Goal: Transaction & Acquisition: Purchase product/service

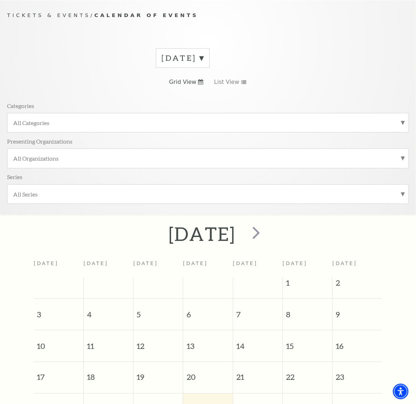
click at [156, 68] on div "[DATE]" at bounding box center [183, 58] width 54 height 20
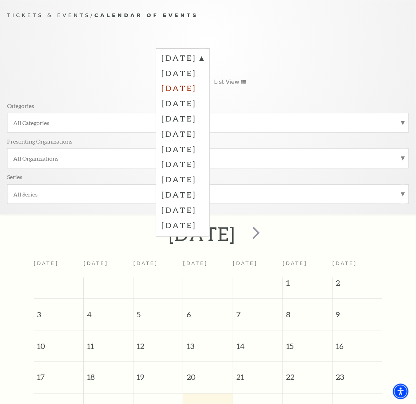
click at [162, 92] on label "October 2025" at bounding box center [183, 87] width 42 height 15
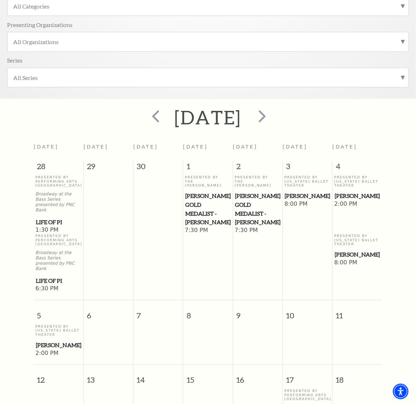
scroll to position [196, 0]
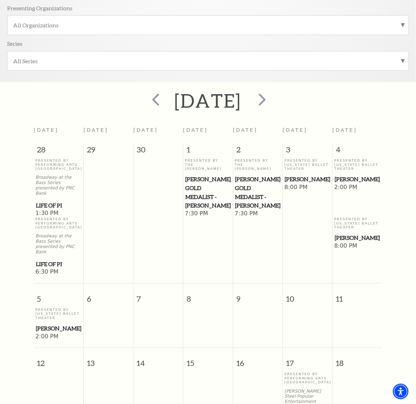
drag, startPoint x: 307, startPoint y: 275, endPoint x: 306, endPoint y: 283, distance: 7.9
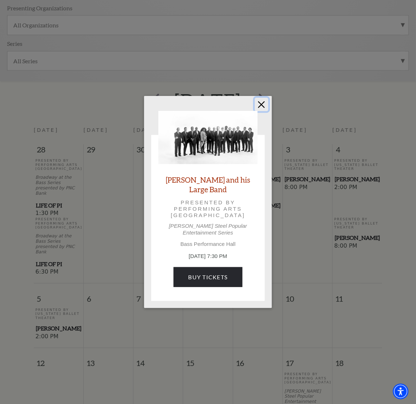
drag, startPoint x: 262, startPoint y: 107, endPoint x: 219, endPoint y: 22, distance: 94.8
click at [262, 106] on button "Close" at bounding box center [261, 104] width 13 height 13
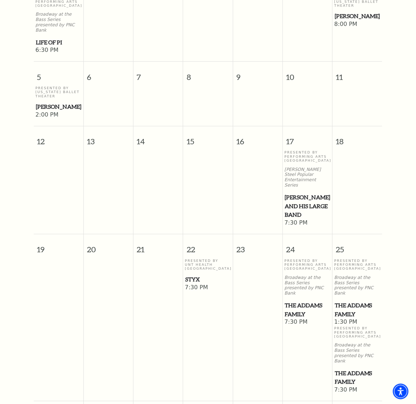
scroll to position [463, 0]
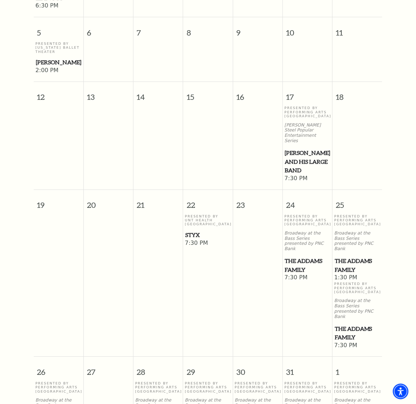
drag, startPoint x: 146, startPoint y: 268, endPoint x: 151, endPoint y: 276, distance: 9.4
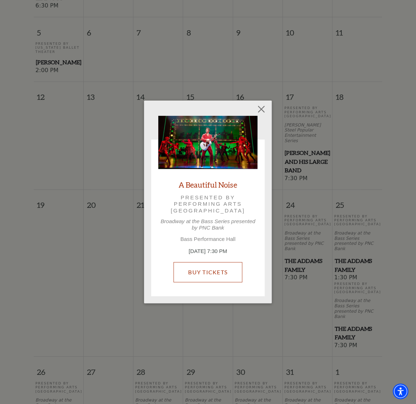
drag, startPoint x: 184, startPoint y: 257, endPoint x: 187, endPoint y: 266, distance: 10.2
click at [258, 114] on button "Close" at bounding box center [261, 109] width 13 height 13
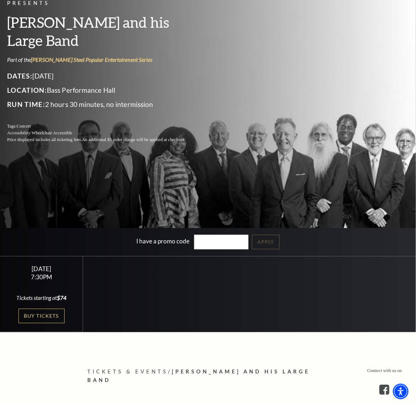
scroll to position [89, 0]
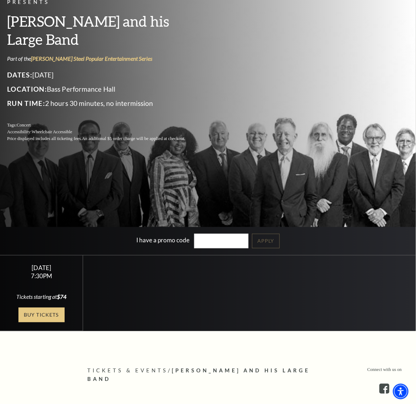
click at [28, 311] on link "Buy Tickets" at bounding box center [41, 314] width 46 height 15
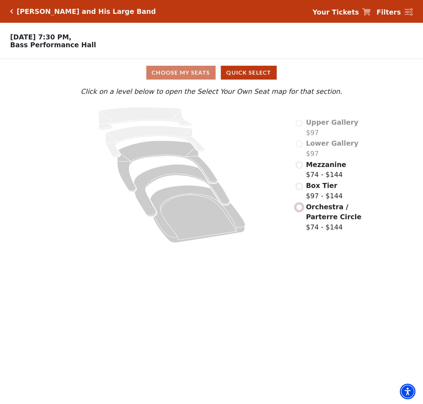
click at [301, 210] on input "Orchestra / Parterre Circle$74 - $144\a" at bounding box center [299, 207] width 7 height 7
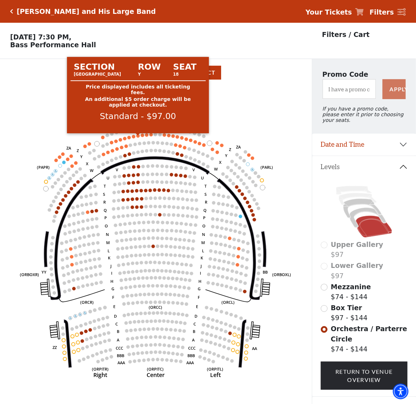
click at [138, 138] on circle at bounding box center [138, 136] width 4 height 4
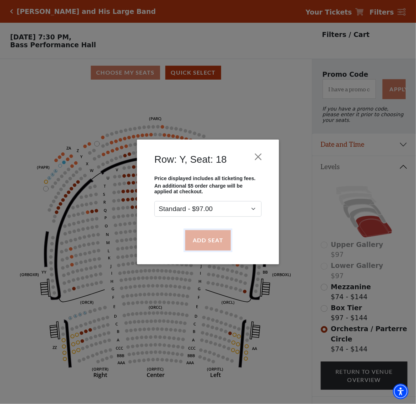
click at [189, 235] on button "Add Seat" at bounding box center [207, 240] width 45 height 20
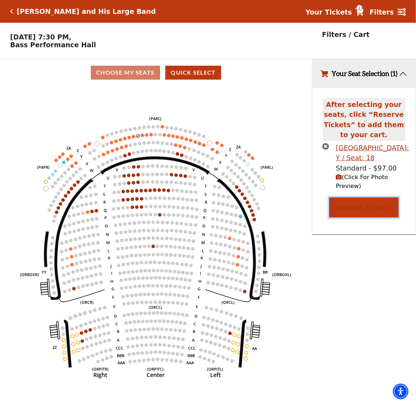
drag, startPoint x: 360, startPoint y: 205, endPoint x: 352, endPoint y: 205, distance: 7.8
click at [360, 205] on button "Reserve Tickets" at bounding box center [363, 207] width 69 height 20
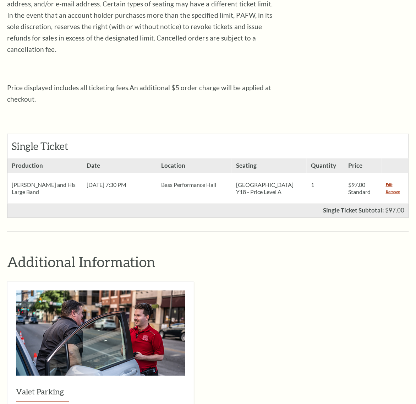
scroll to position [222, 0]
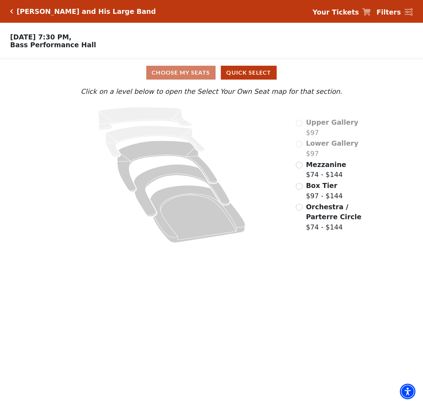
click at [321, 212] on span "Orchestra / Parterre Circle" at bounding box center [333, 212] width 55 height 18
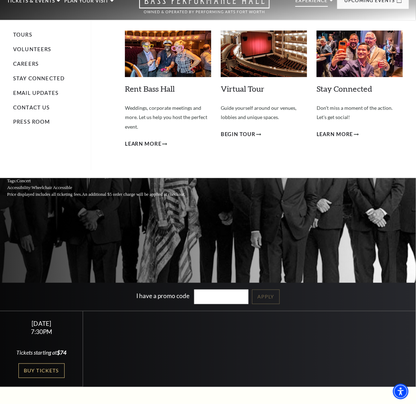
scroll to position [44, 0]
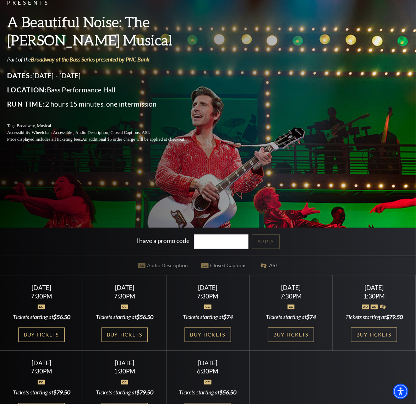
scroll to position [89, 0]
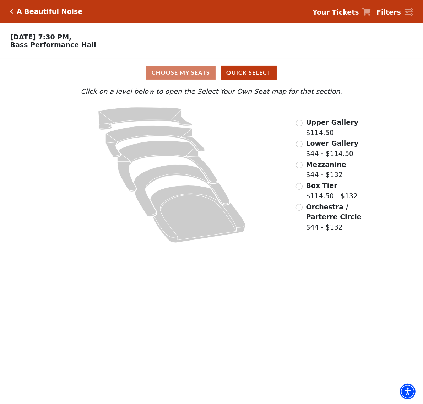
click at [303, 147] on div "Lower Gallery $44 - $114.50" at bounding box center [327, 148] width 62 height 20
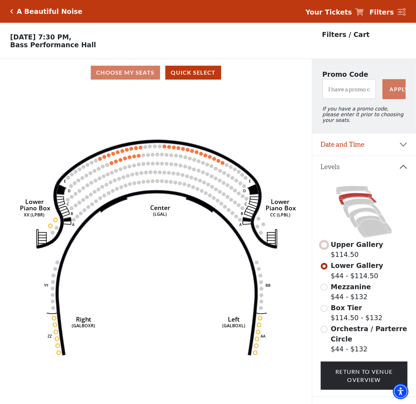
click at [325, 244] on input "Upper Gallery$114.50\a" at bounding box center [324, 244] width 7 height 7
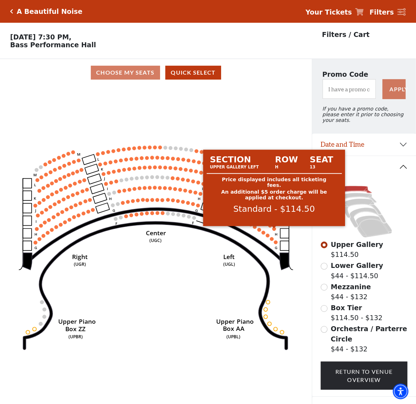
click at [274, 230] on circle at bounding box center [274, 229] width 4 height 4
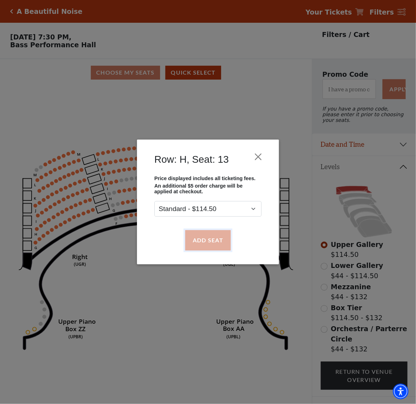
click at [219, 239] on button "Add Seat" at bounding box center [207, 240] width 45 height 20
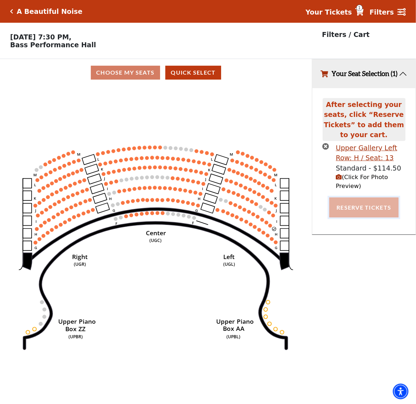
click at [371, 210] on button "Reserve Tickets" at bounding box center [363, 207] width 69 height 20
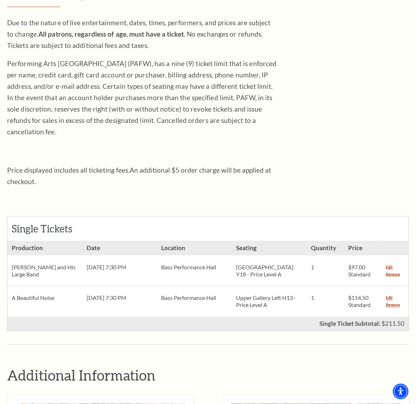
scroll to position [133, 0]
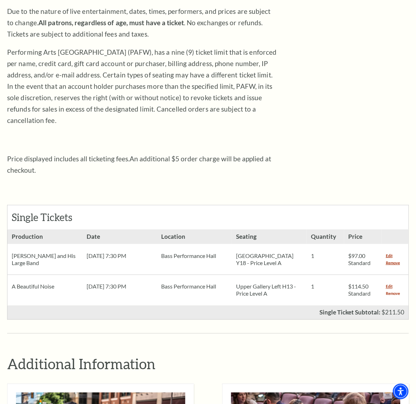
click at [396, 290] on link "Remove" at bounding box center [393, 293] width 14 height 7
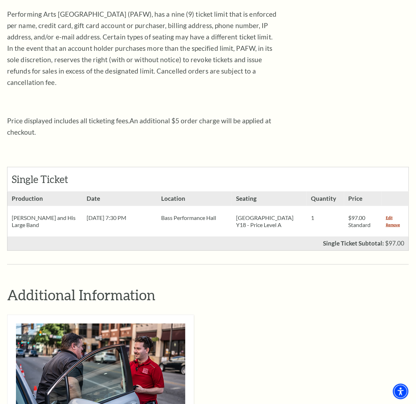
scroll to position [178, 0]
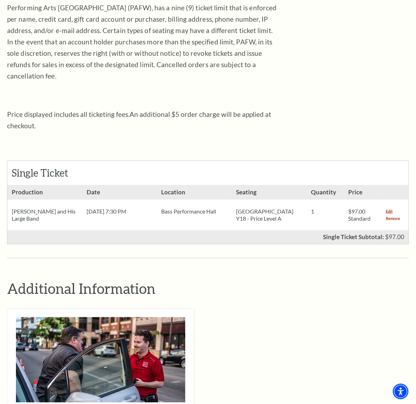
click at [387, 215] on link "Remove" at bounding box center [393, 218] width 14 height 7
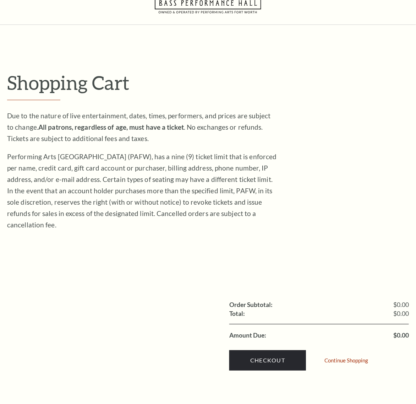
scroll to position [44, 0]
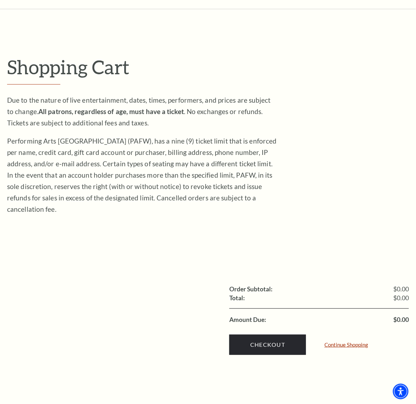
click at [339, 342] on link "Continue Shopping" at bounding box center [347, 344] width 44 height 5
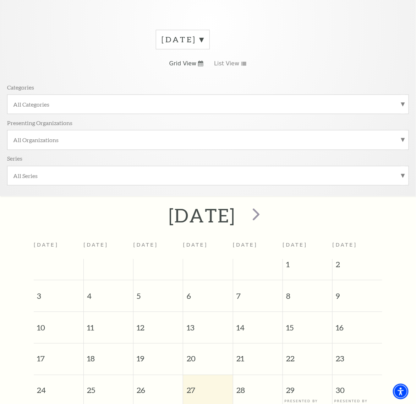
scroll to position [63, 0]
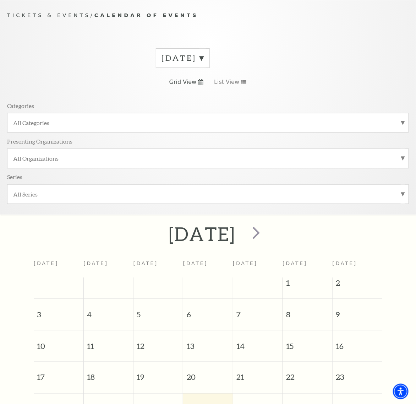
click at [162, 60] on label "August 2025" at bounding box center [183, 58] width 42 height 11
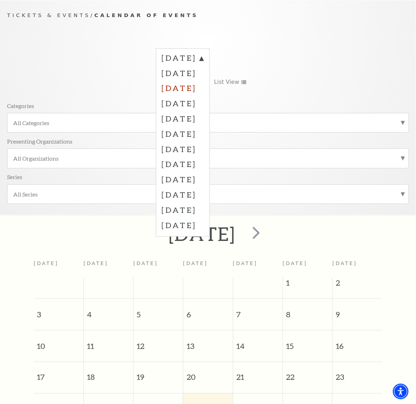
click at [162, 93] on label "October 2025" at bounding box center [183, 87] width 42 height 15
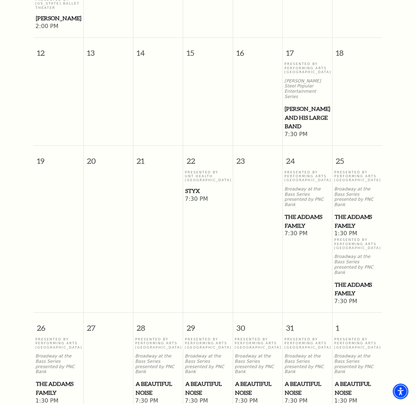
scroll to position [507, 0]
click at [164, 379] on span "A Beautiful Noise" at bounding box center [158, 387] width 45 height 17
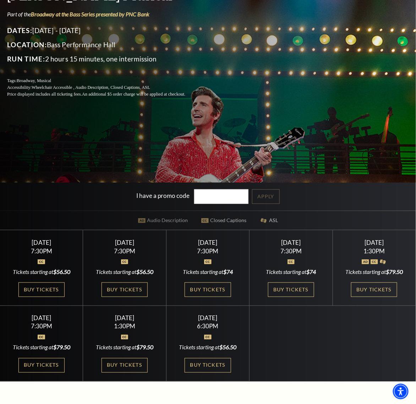
scroll to position [178, 0]
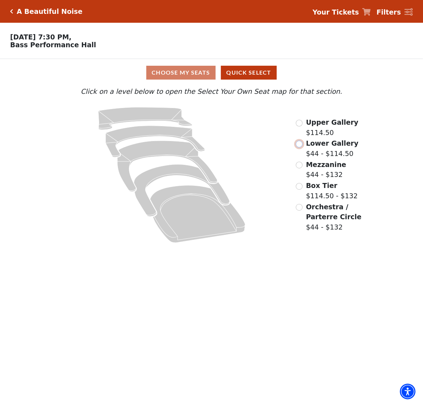
click at [299, 145] on input "Lower Gallery$44 - $114.50\a" at bounding box center [299, 144] width 7 height 7
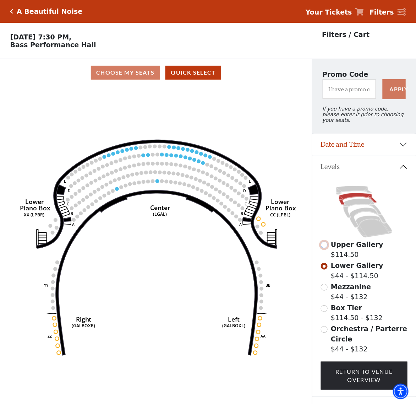
click at [324, 244] on input "Upper Gallery$114.50\a" at bounding box center [324, 244] width 7 height 7
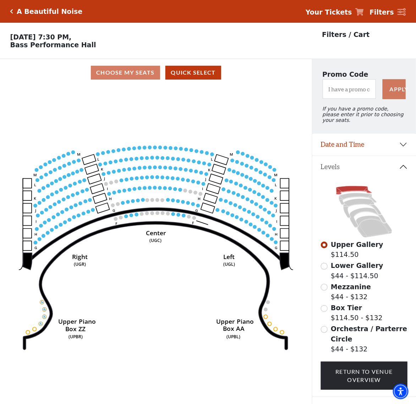
drag, startPoint x: 10, startPoint y: 13, endPoint x: 336, endPoint y: 227, distance: 390.4
click at [10, 13] on icon "Click here to go back to filters" at bounding box center [11, 11] width 3 height 5
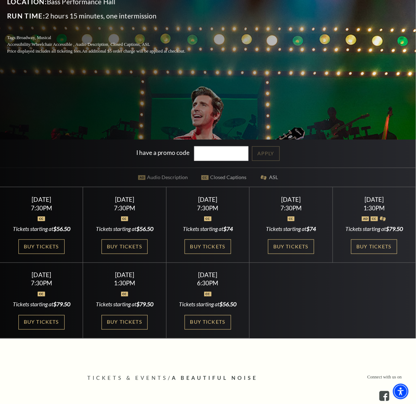
scroll to position [178, 0]
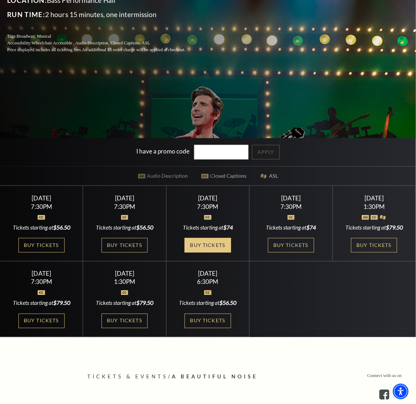
click at [219, 244] on link "Buy Tickets" at bounding box center [208, 245] width 46 height 15
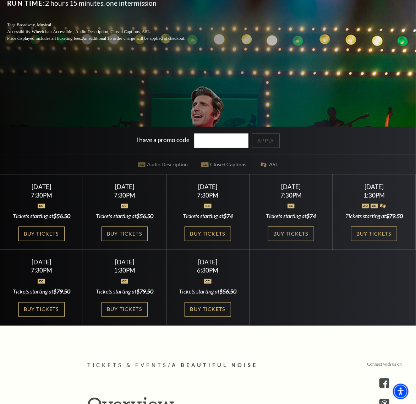
scroll to position [222, 0]
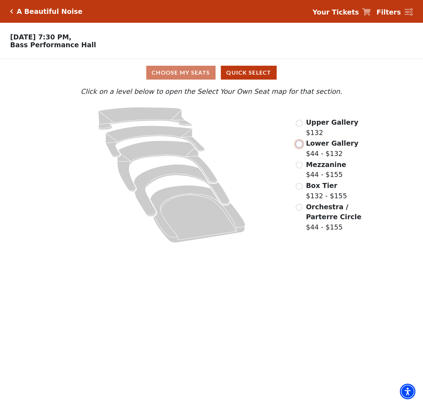
click at [302, 146] on input "Lower Gallery$44 - $132\a" at bounding box center [299, 144] width 7 height 7
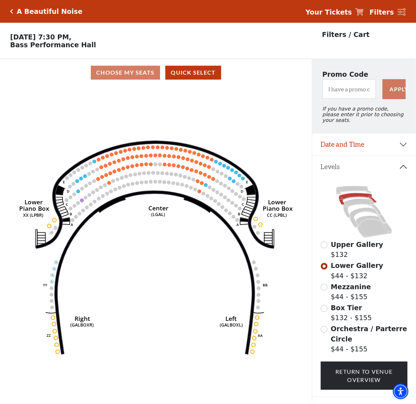
click at [328, 244] on div "Upper Gallery $132" at bounding box center [364, 249] width 87 height 20
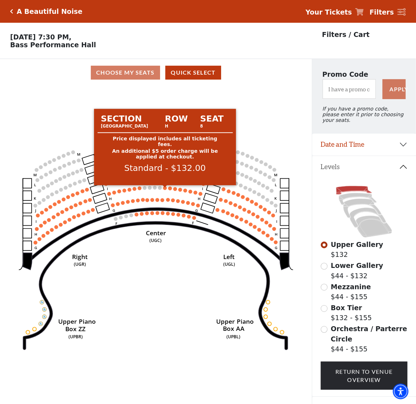
click at [165, 190] on circle at bounding box center [165, 188] width 4 height 4
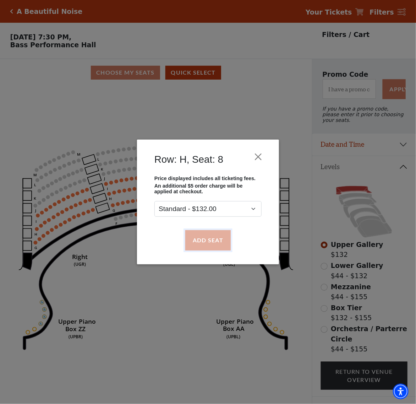
click at [218, 233] on button "Add Seat" at bounding box center [207, 240] width 45 height 20
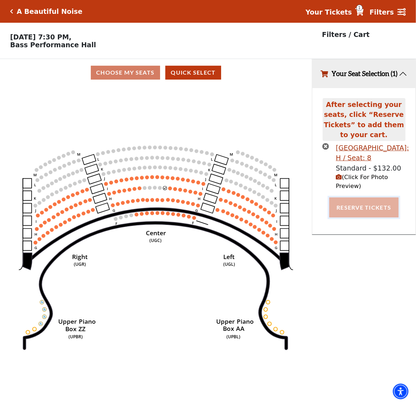
click at [342, 203] on button "Reserve Tickets" at bounding box center [363, 207] width 69 height 20
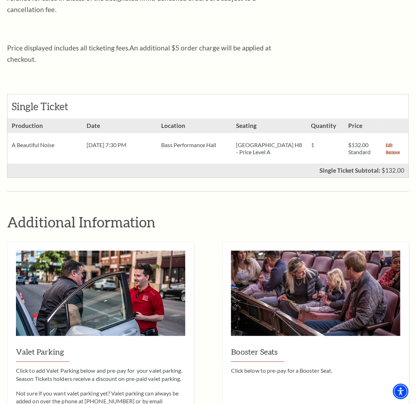
scroll to position [266, 0]
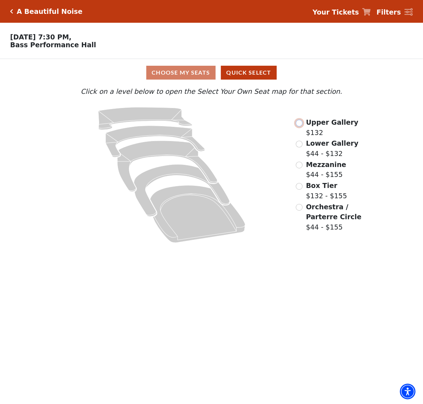
click at [301, 125] on input "Upper Gallery$132\a" at bounding box center [299, 123] width 7 height 7
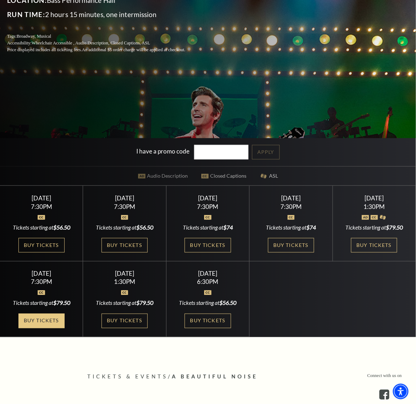
click at [34, 316] on link "Buy Tickets" at bounding box center [41, 321] width 46 height 15
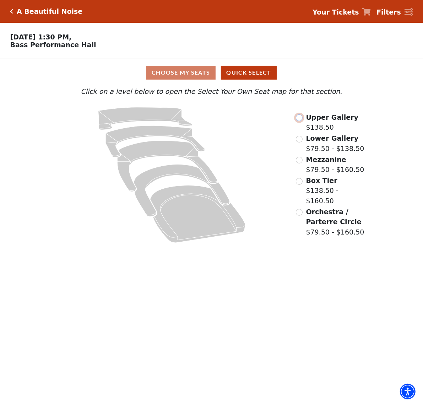
click at [299, 121] on input "Upper Gallery$138.50\a" at bounding box center [299, 117] width 7 height 7
click at [302, 142] on input "Lower Gallery$79.50 - $138.50\a" at bounding box center [299, 139] width 7 height 7
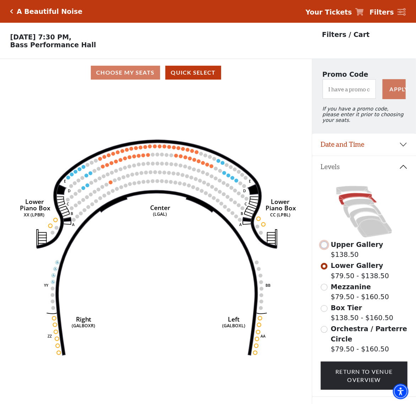
click at [327, 243] on input "Upper Gallery$138.50\a" at bounding box center [324, 244] width 7 height 7
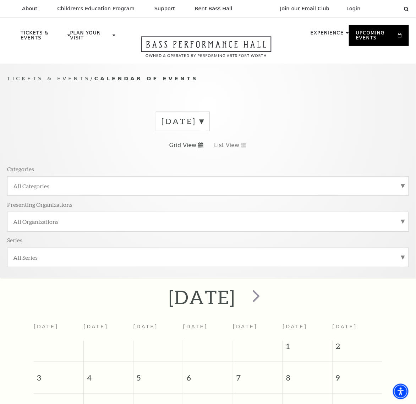
click at [162, 125] on label "August 2025" at bounding box center [183, 121] width 42 height 11
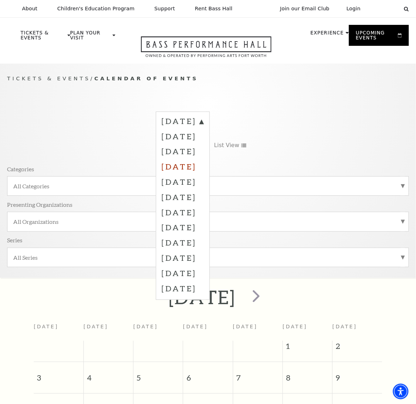
click at [162, 174] on label "November 2025" at bounding box center [183, 166] width 42 height 15
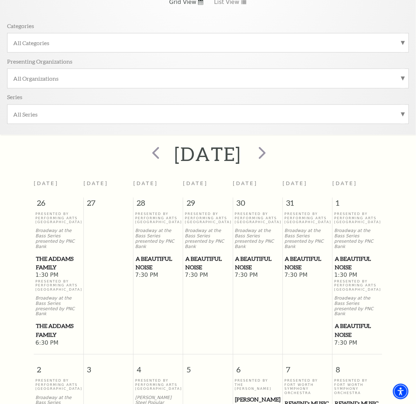
scroll to position [152, 0]
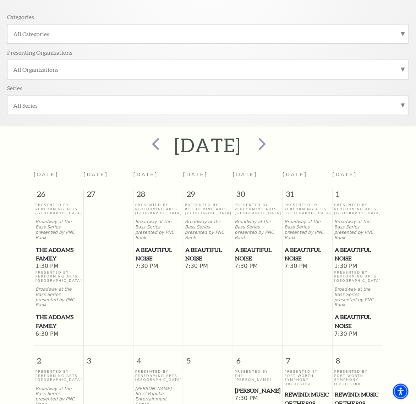
drag, startPoint x: 146, startPoint y: 276, endPoint x: 147, endPoint y: 306, distance: 29.8
drag, startPoint x: 147, startPoint y: 277, endPoint x: 148, endPoint y: 302, distance: 24.5
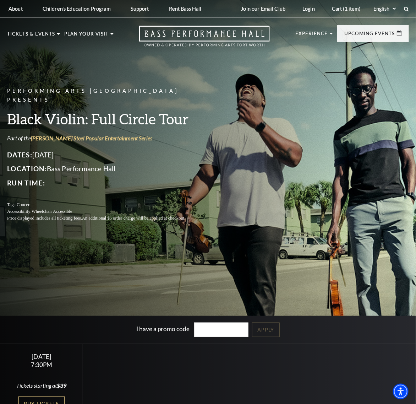
scroll to position [89, 0]
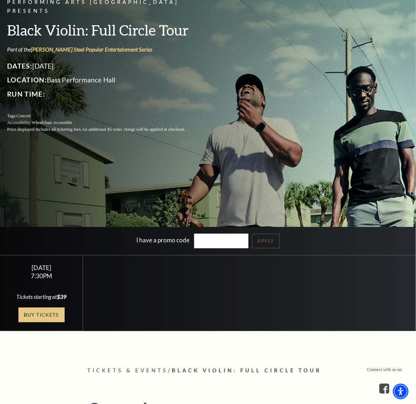
click at [52, 320] on link "Buy Tickets" at bounding box center [41, 314] width 46 height 15
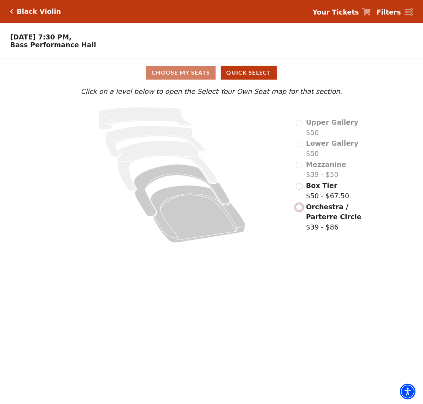
click at [299, 211] on input "Orchestra / Parterre Circle$39 - $86\a" at bounding box center [299, 207] width 7 height 7
